Goal: Task Accomplishment & Management: Manage account settings

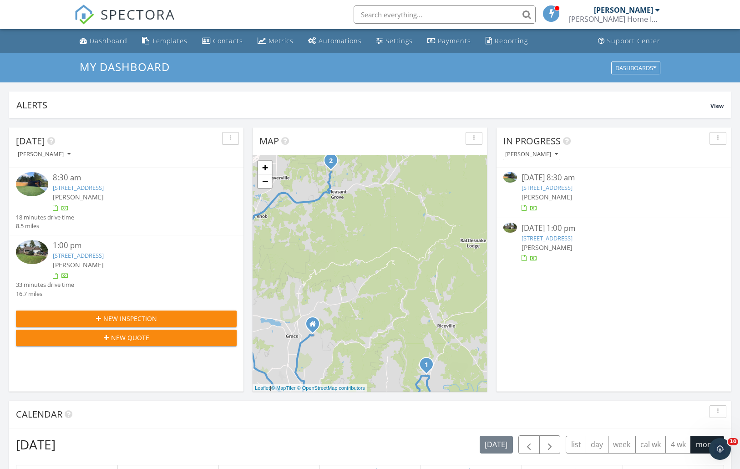
click at [104, 186] on link "474 Upper Grassy Branch Rd, Asheville, NC 28805" at bounding box center [78, 187] width 51 height 8
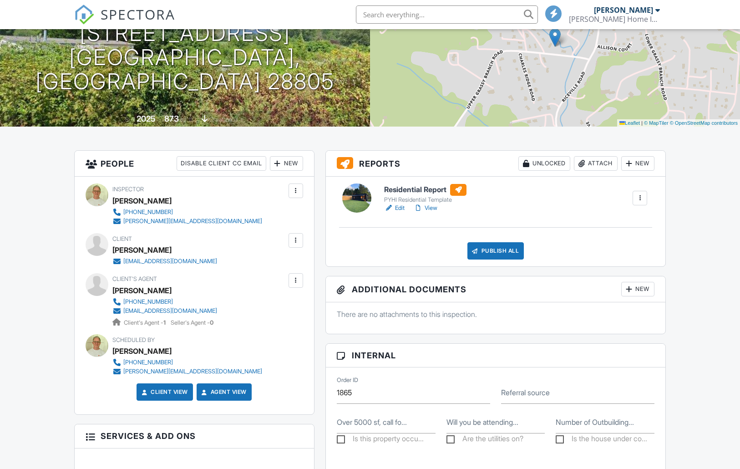
scroll to position [117, 0]
click at [277, 164] on div at bounding box center [277, 163] width 9 height 9
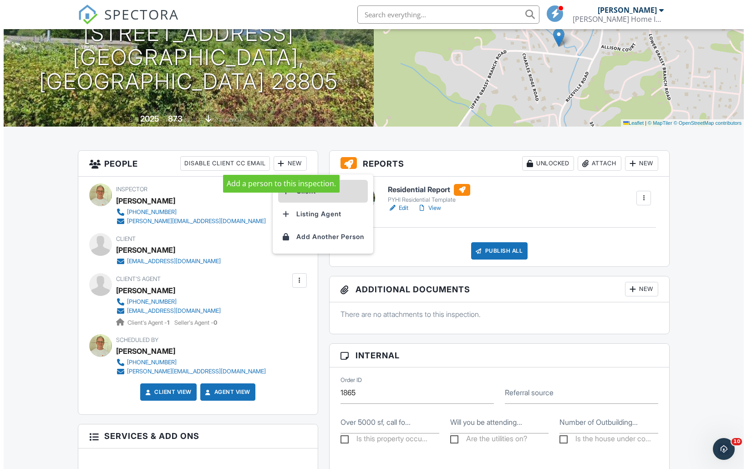
scroll to position [0, 0]
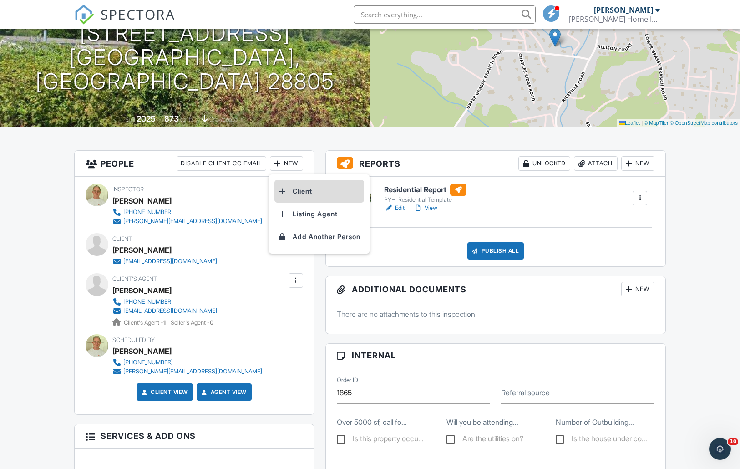
click at [313, 193] on li "Client" at bounding box center [319, 191] width 90 height 23
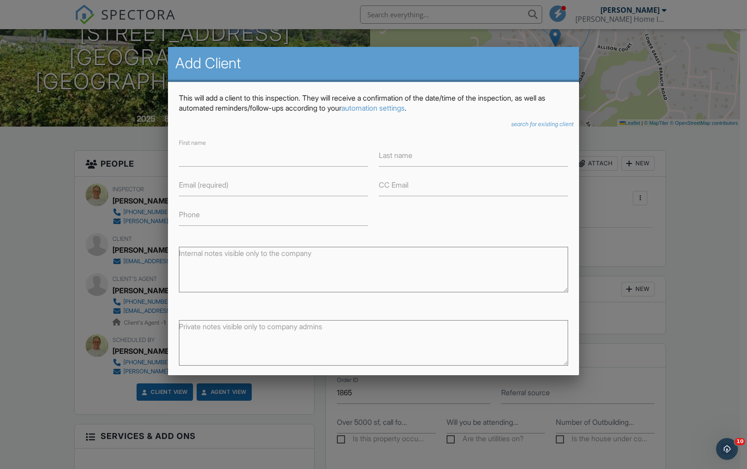
click at [528, 122] on icon "search for existing client" at bounding box center [542, 124] width 62 height 7
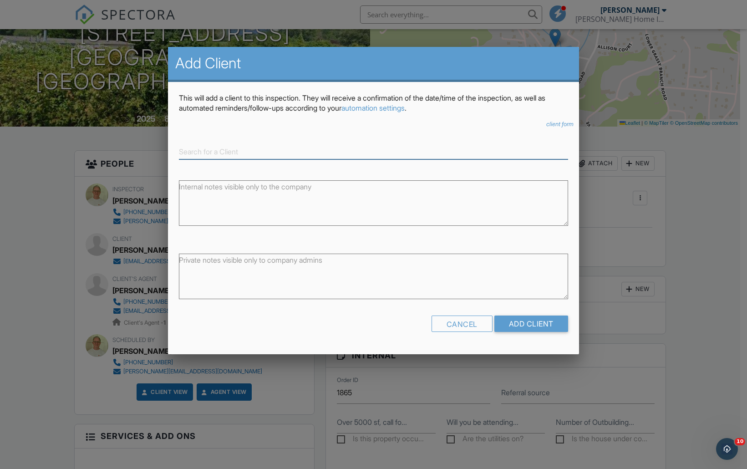
click at [218, 152] on input at bounding box center [373, 151] width 389 height 15
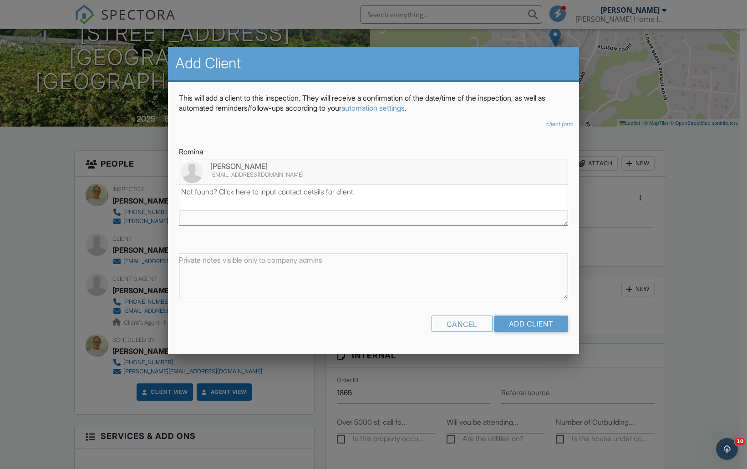
click at [243, 167] on div "Romina Ursu" at bounding box center [373, 166] width 385 height 10
type input "Romina Ursu"
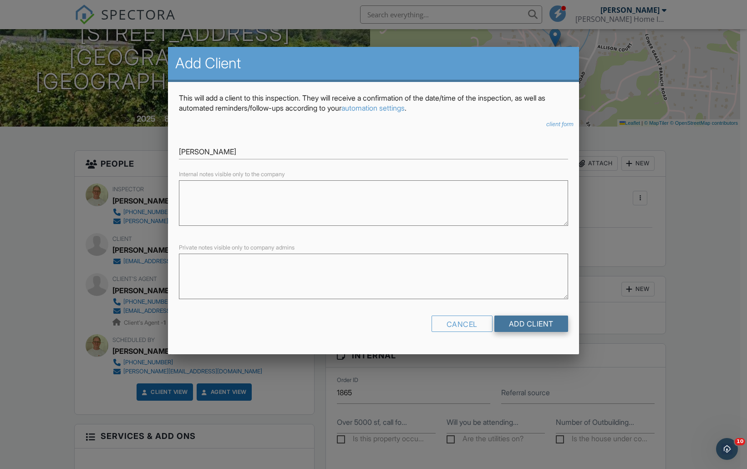
click at [509, 321] on input "Add Client" at bounding box center [531, 323] width 74 height 16
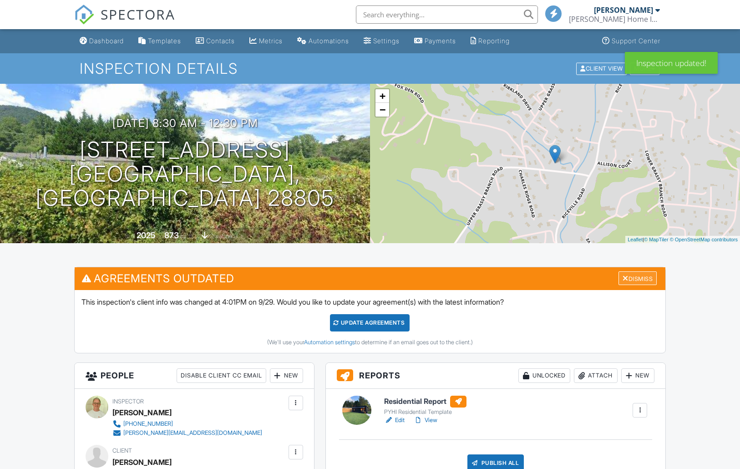
click at [646, 282] on div "Dismiss" at bounding box center [637, 278] width 38 height 14
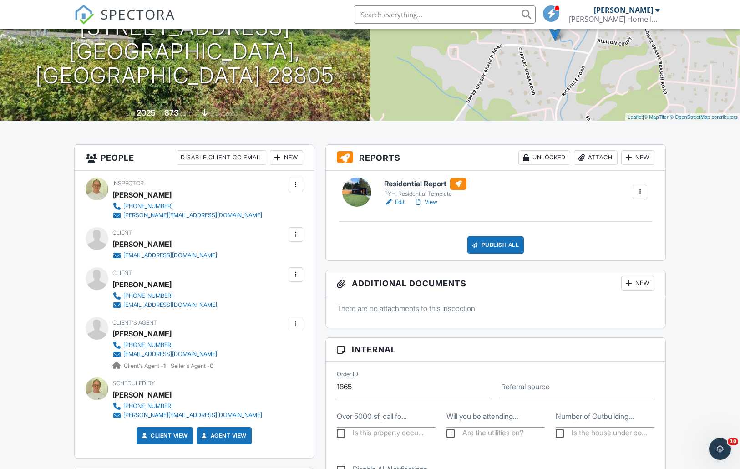
click at [294, 324] on div at bounding box center [295, 323] width 9 height 9
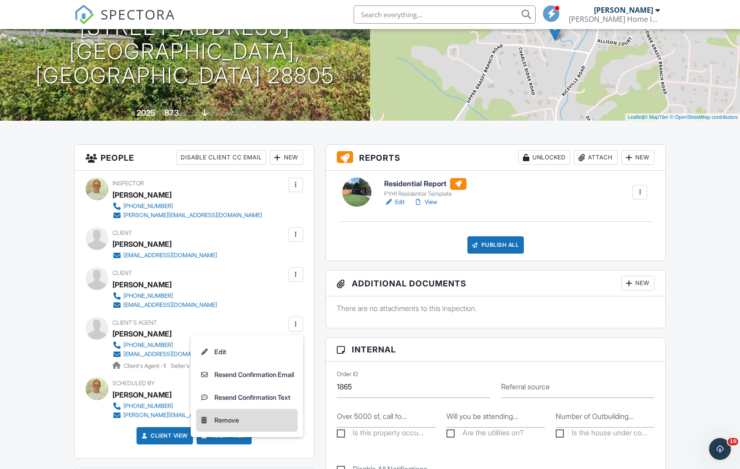
click at [209, 415] on li "Remove" at bounding box center [246, 420] width 101 height 23
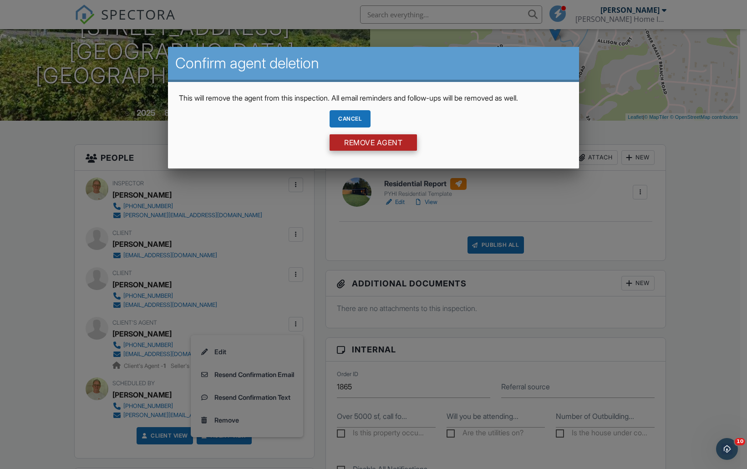
click at [392, 144] on input "Remove Agent" at bounding box center [372, 142] width 87 height 16
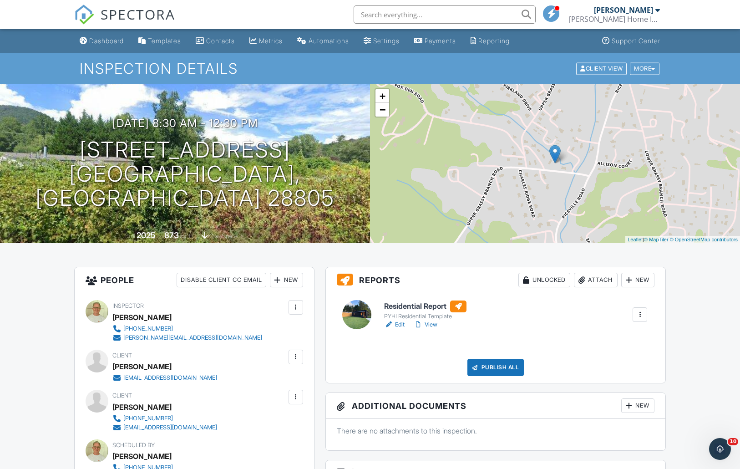
click at [402, 324] on link "Edit" at bounding box center [394, 324] width 20 height 9
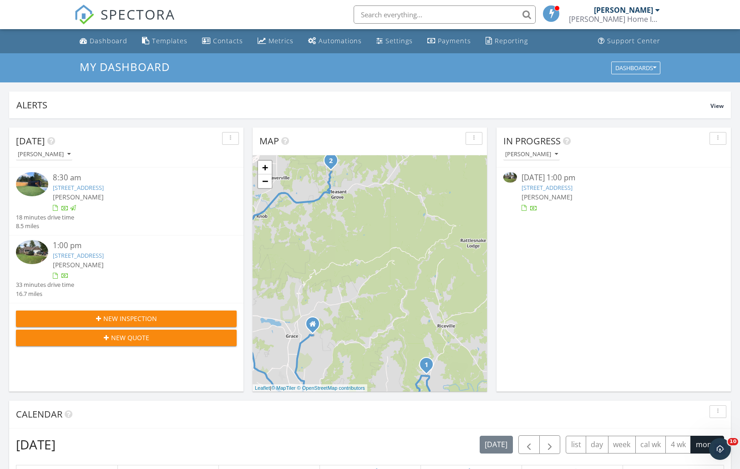
click at [104, 251] on link "[STREET_ADDRESS]" at bounding box center [78, 255] width 51 height 8
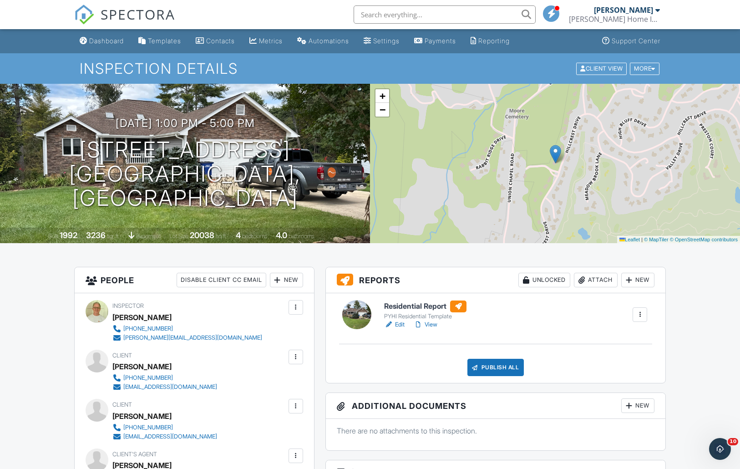
click at [397, 322] on link "Edit" at bounding box center [394, 324] width 20 height 9
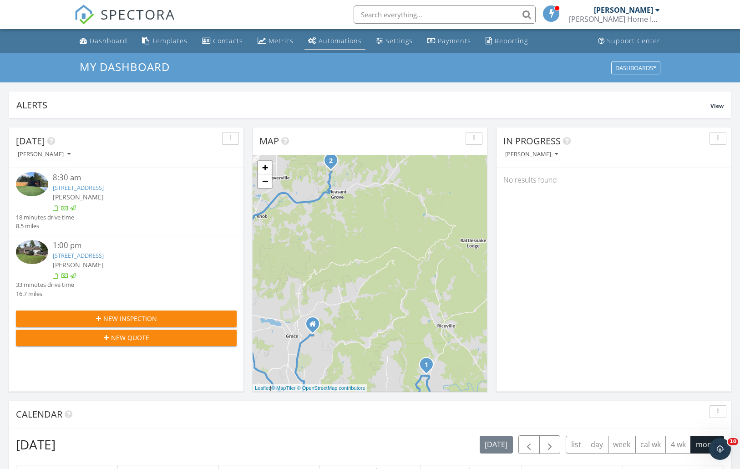
scroll to position [311, 0]
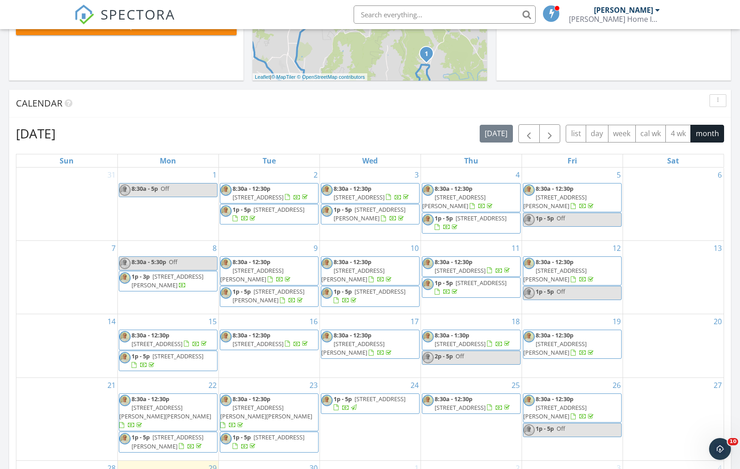
click at [264, 405] on span "9 Eller Ford Rd , Weaverville 28787" at bounding box center [266, 411] width 92 height 17
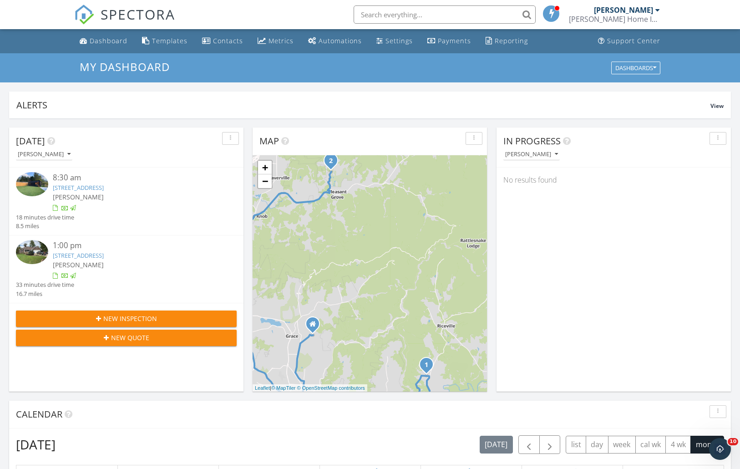
click at [165, 435] on div "September 2025 today list day week cal wk 4 wk month" at bounding box center [370, 444] width 708 height 19
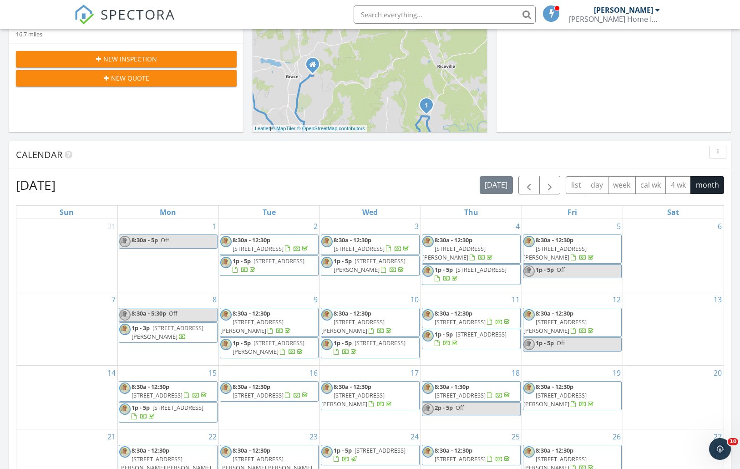
scroll to position [427, 0]
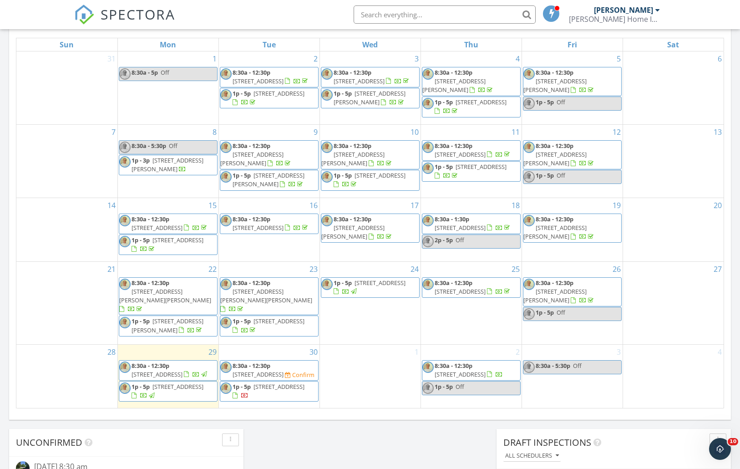
click at [284, 370] on span "5 Fernlawn Rd, Asheville 28805" at bounding box center [258, 374] width 51 height 8
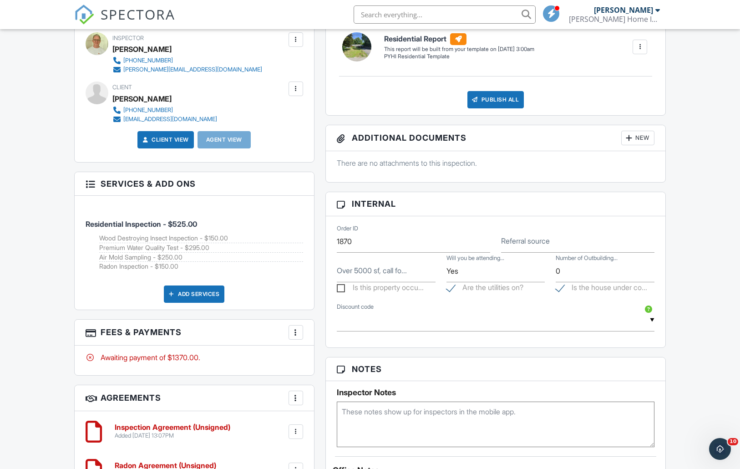
click at [294, 332] on div at bounding box center [295, 332] width 9 height 9
click at [343, 401] on li "View Invoice" at bounding box center [341, 405] width 95 height 23
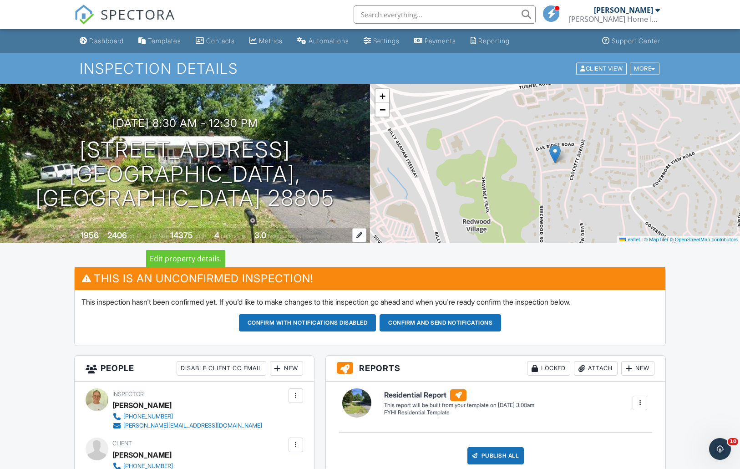
click at [119, 232] on div "2406" at bounding box center [117, 235] width 20 height 10
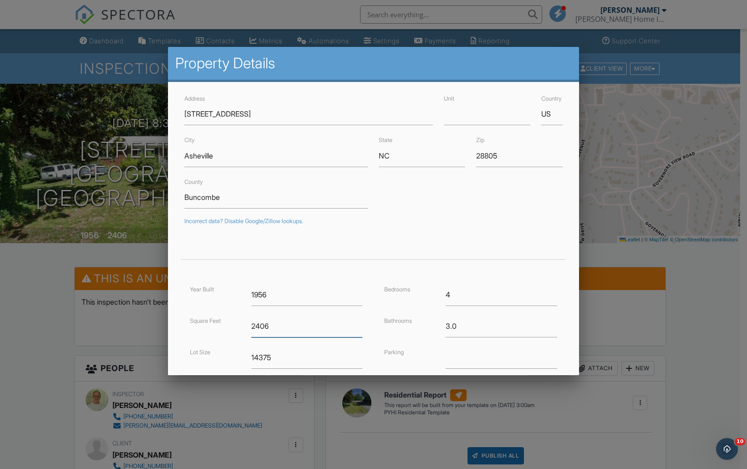
click at [269, 324] on input "2406" at bounding box center [306, 326] width 111 height 22
type input "2"
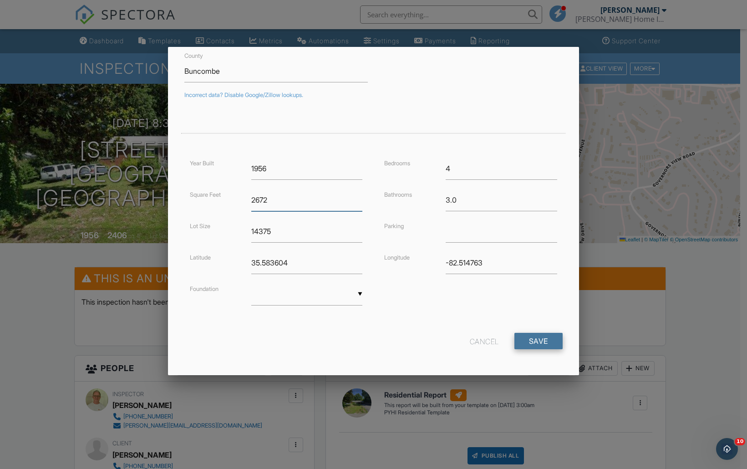
type input "2672"
click at [545, 341] on input "Save" at bounding box center [538, 341] width 48 height 16
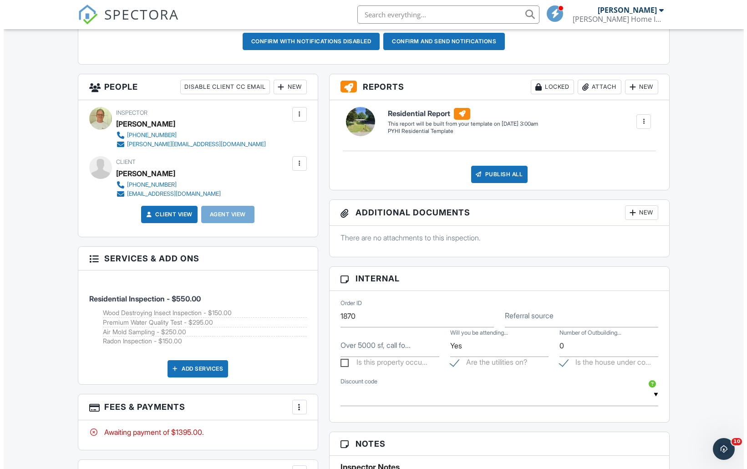
scroll to position [295, 0]
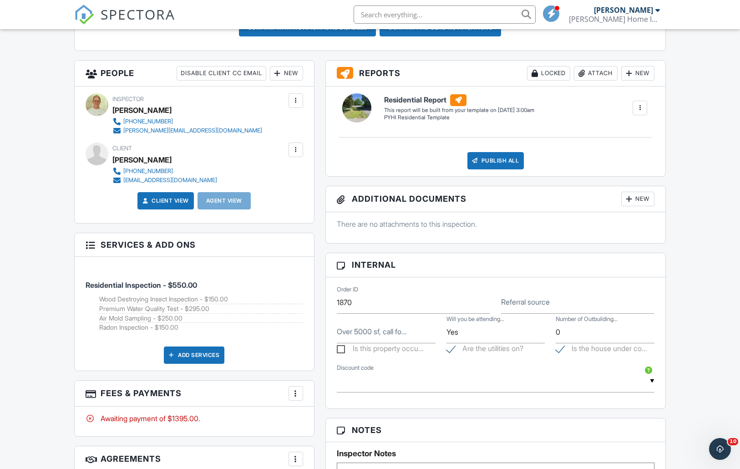
click at [295, 390] on div at bounding box center [295, 393] width 9 height 9
click at [325, 331] on li "Edit Fees & Payments" at bounding box center [341, 332] width 95 height 23
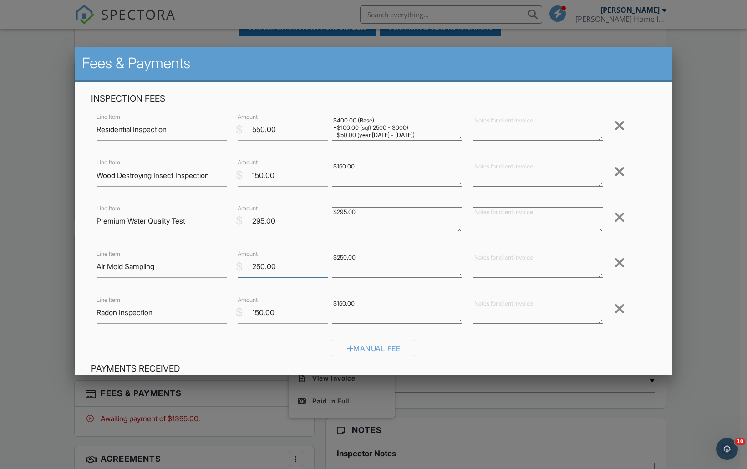
click at [262, 262] on input "250.00" at bounding box center [283, 266] width 91 height 22
type input "500.00"
click at [373, 257] on textarea "$250.00" at bounding box center [397, 265] width 130 height 25
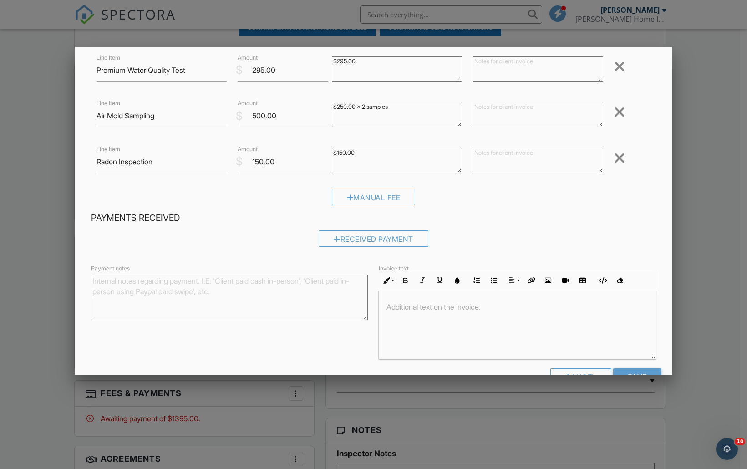
scroll to position [177, 0]
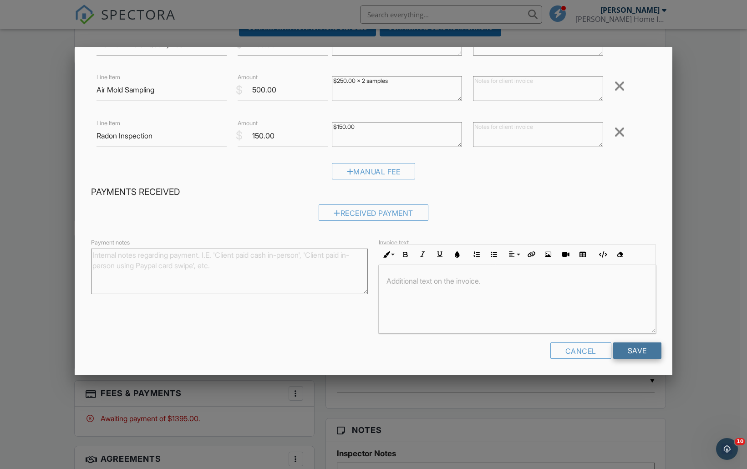
type textarea "$250.00 x 2 samples"
click at [628, 345] on input "Save" at bounding box center [637, 350] width 48 height 16
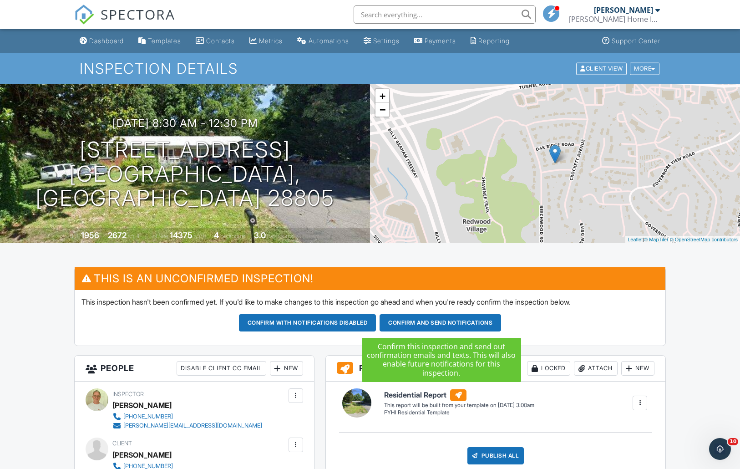
click at [434, 323] on button "Confirm and send notifications" at bounding box center [441, 322] width 122 height 17
